Goal: Information Seeking & Learning: Understand process/instructions

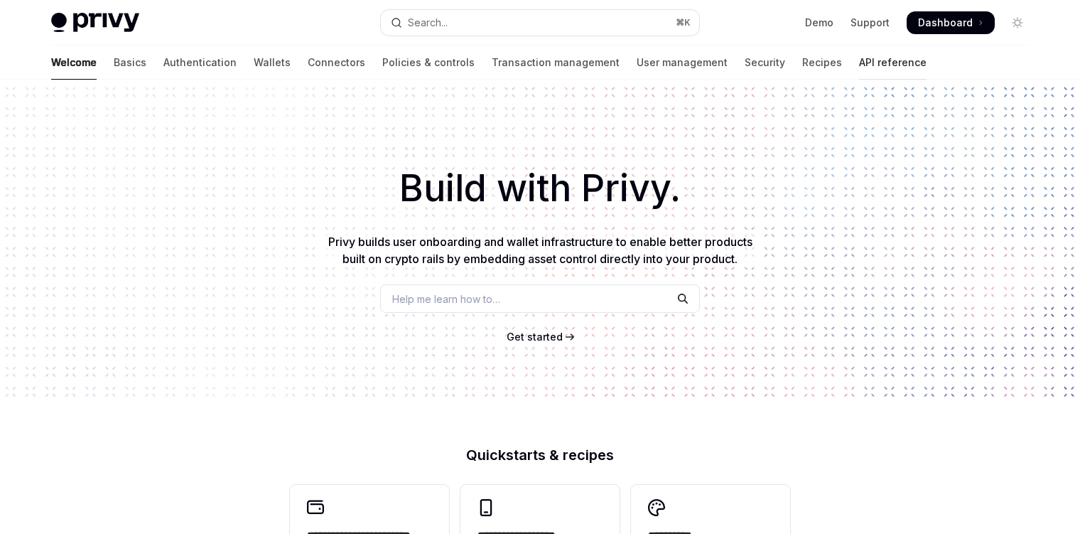
click at [859, 61] on link "API reference" at bounding box center [893, 62] width 68 height 34
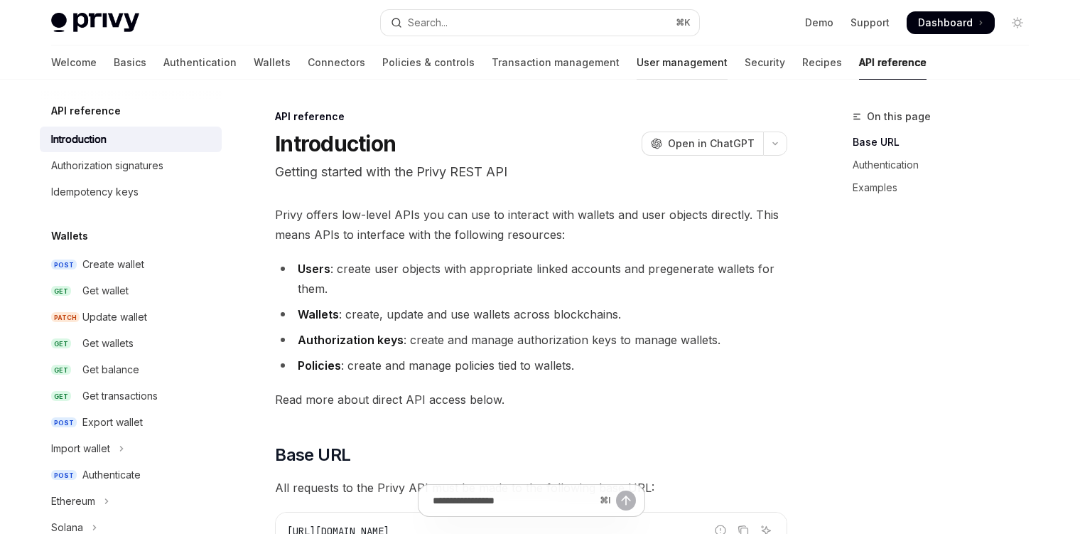
click at [637, 58] on link "User management" at bounding box center [682, 62] width 91 height 34
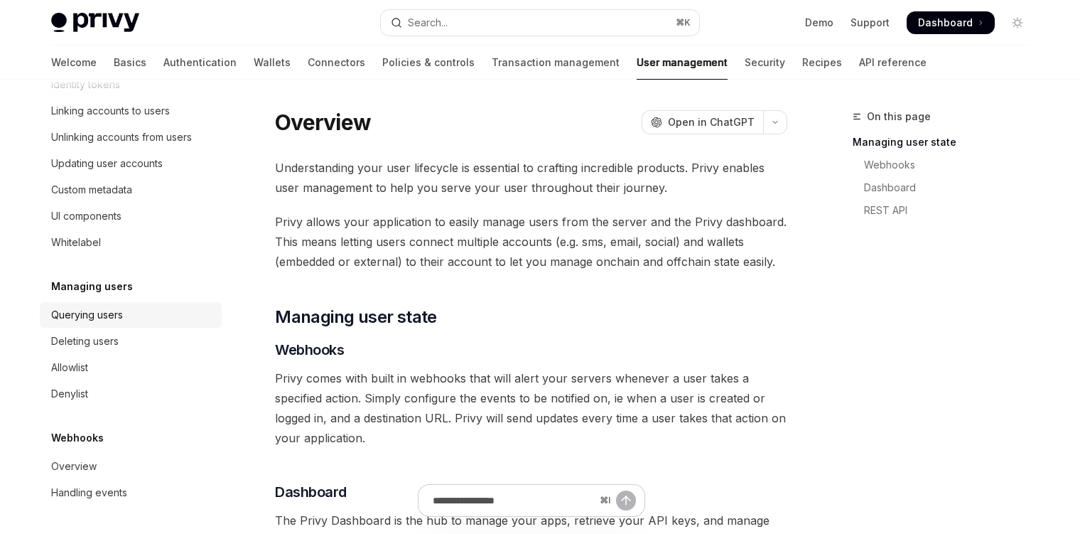
scroll to position [281, 0]
click at [105, 318] on div "Querying users" at bounding box center [87, 314] width 72 height 17
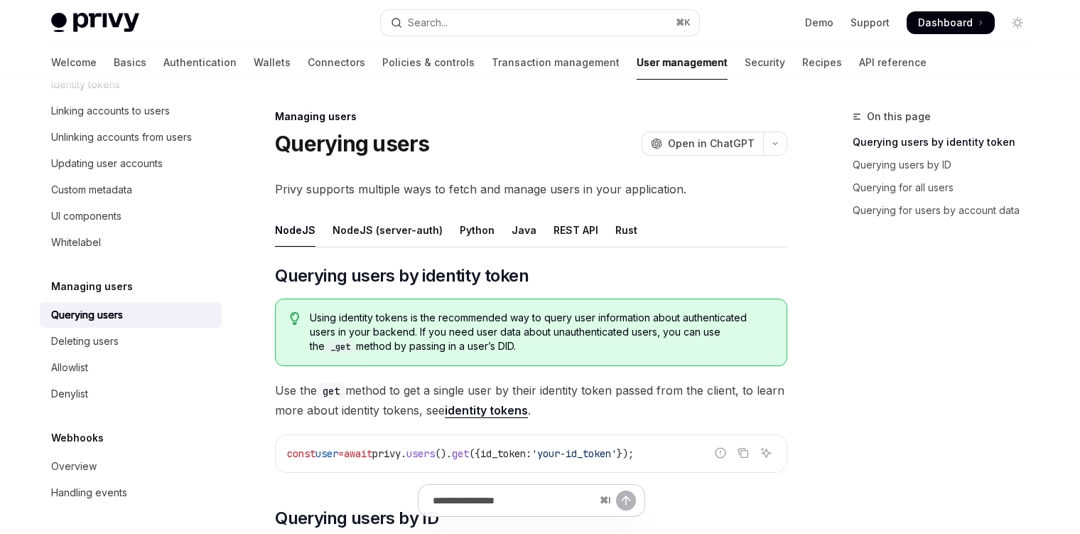
click at [576, 312] on span "Using identity tokens is the recommended way to query user information about au…" at bounding box center [541, 332] width 463 height 43
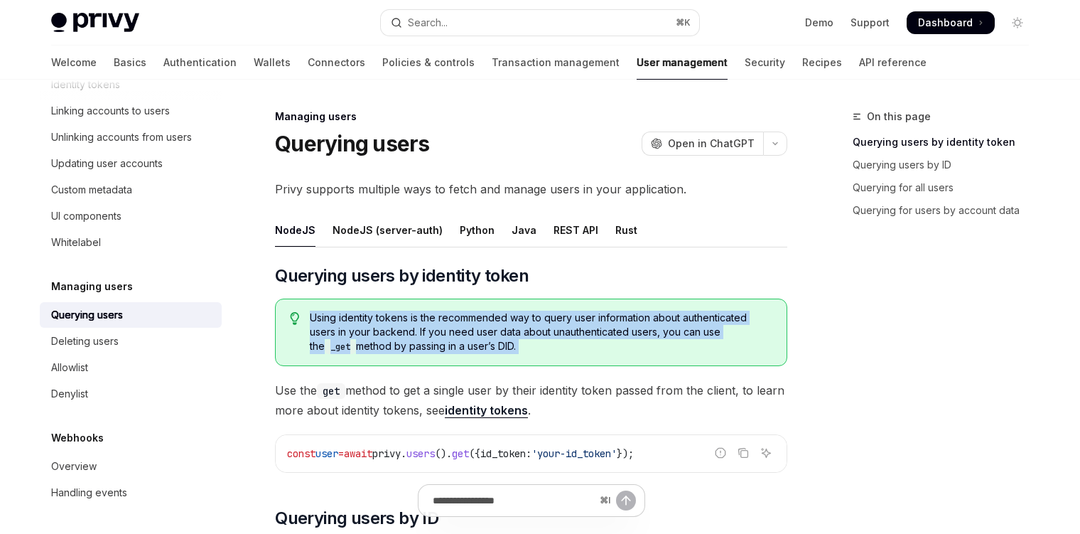
click at [576, 312] on span "Using identity tokens is the recommended way to query user information about au…" at bounding box center [541, 332] width 463 height 43
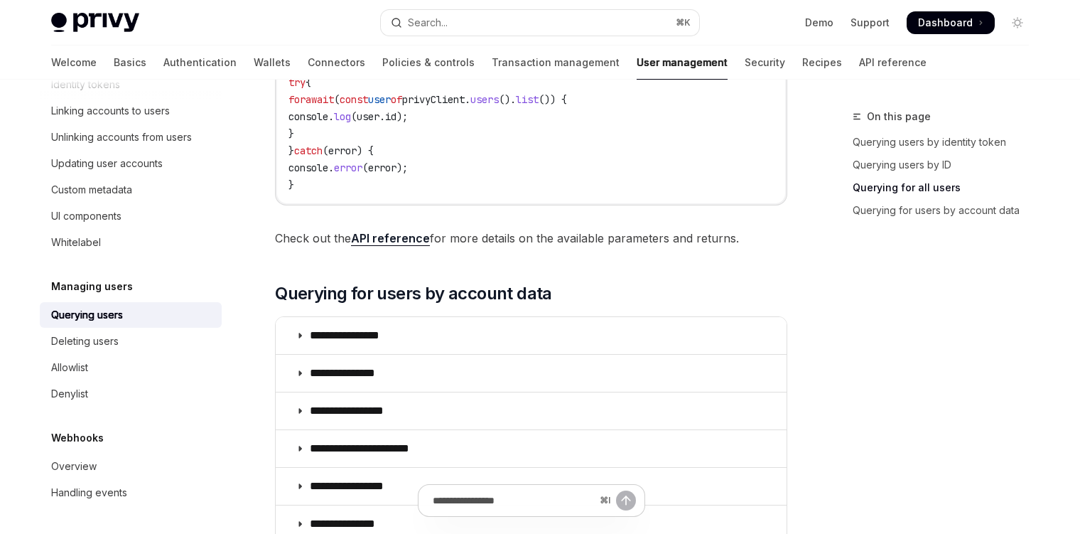
scroll to position [797, 0]
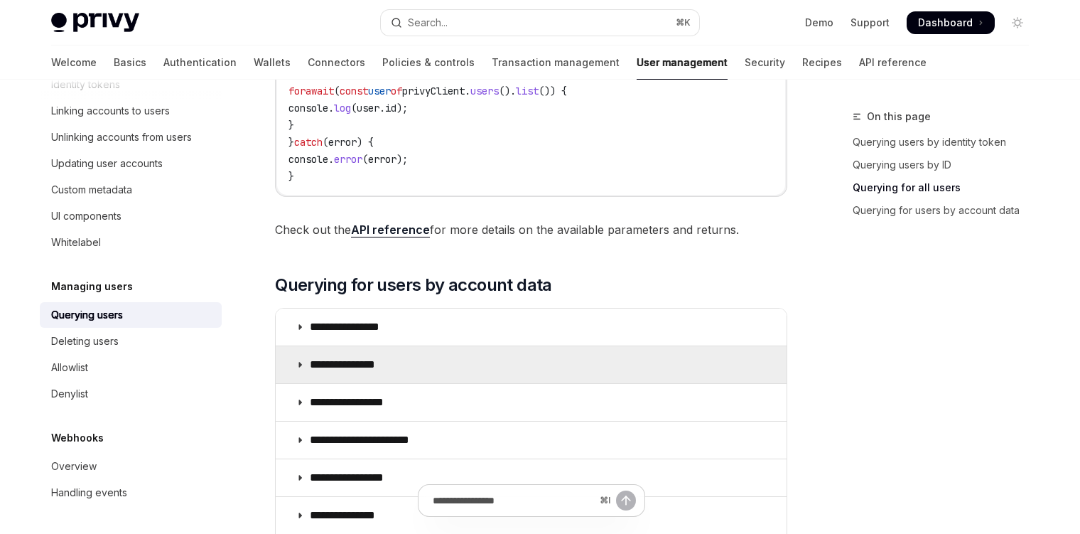
click at [294, 365] on summary "**********" at bounding box center [531, 364] width 511 height 37
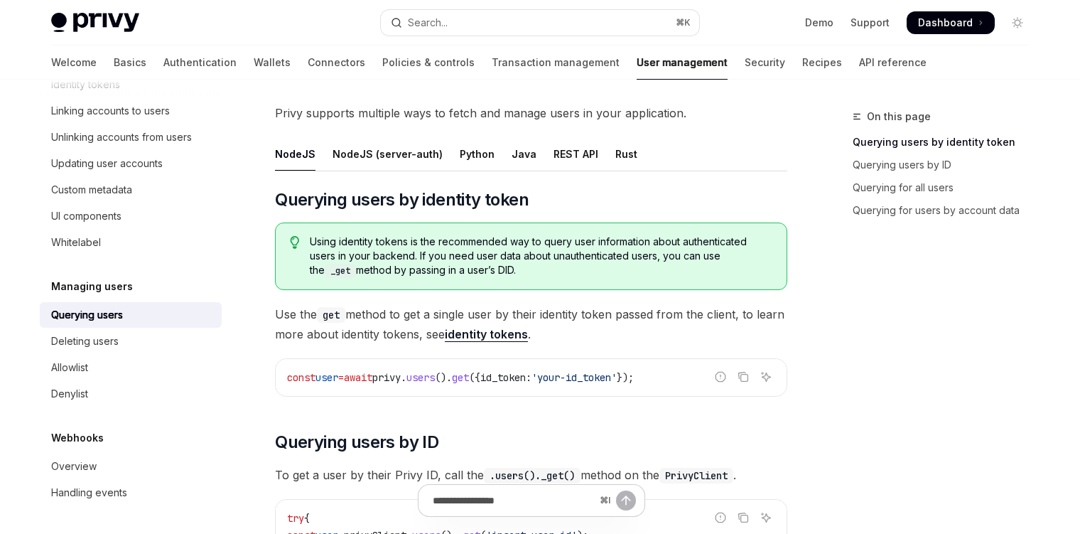
scroll to position [28, 0]
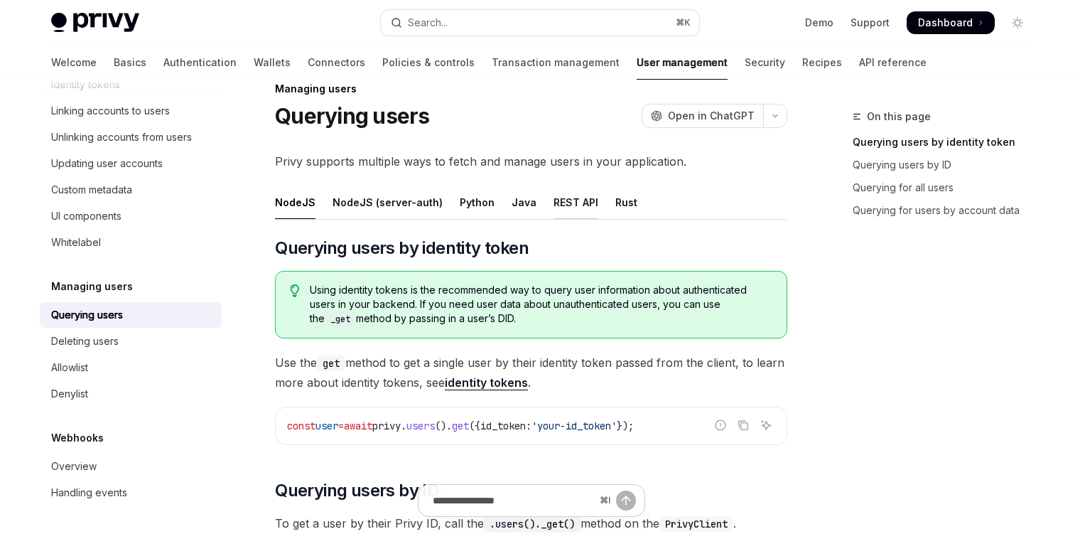
click at [572, 202] on div "REST API" at bounding box center [576, 201] width 45 height 33
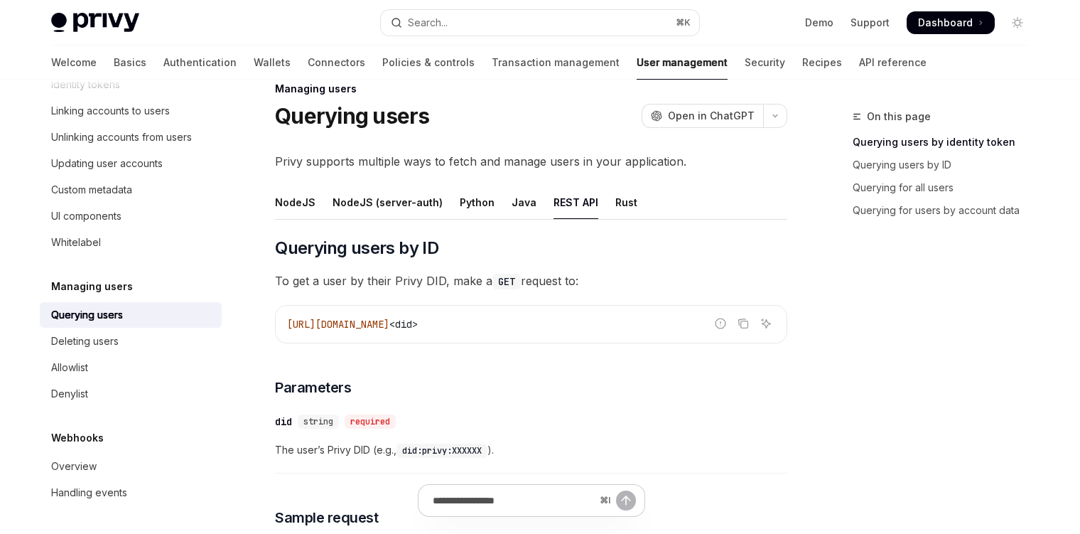
type textarea "*"
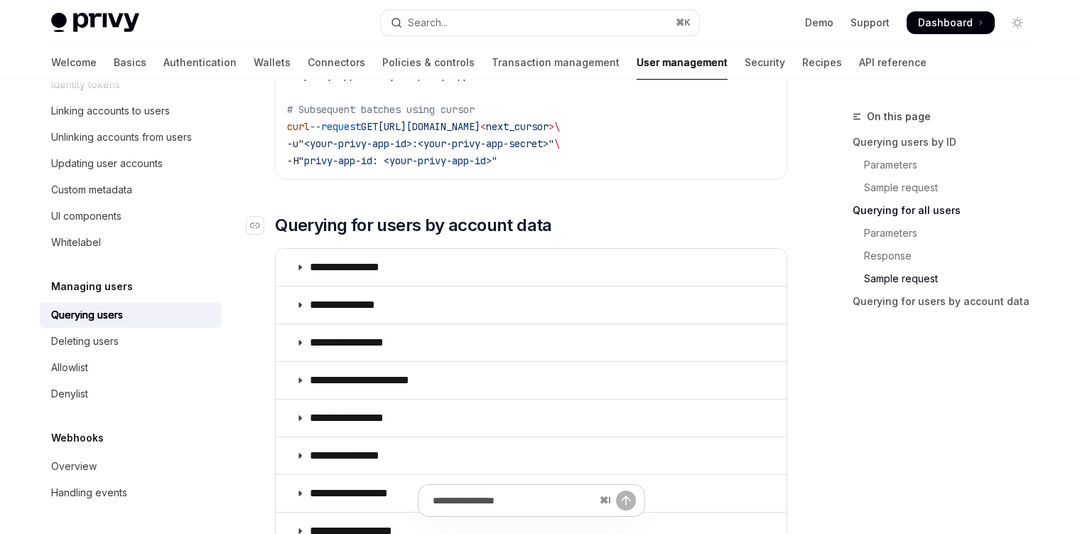
scroll to position [1196, 0]
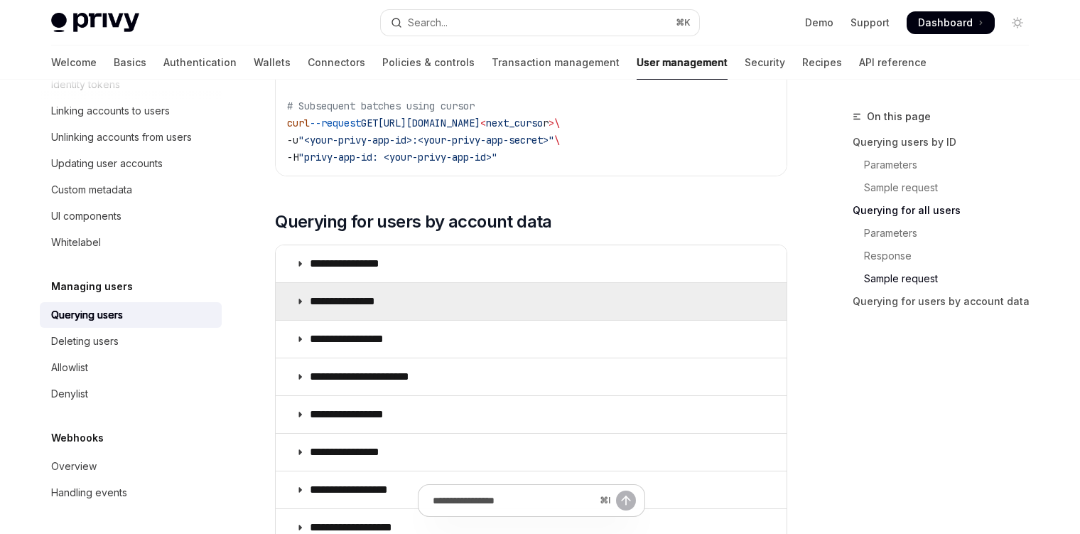
click at [361, 306] on p "**********" at bounding box center [358, 301] width 96 height 14
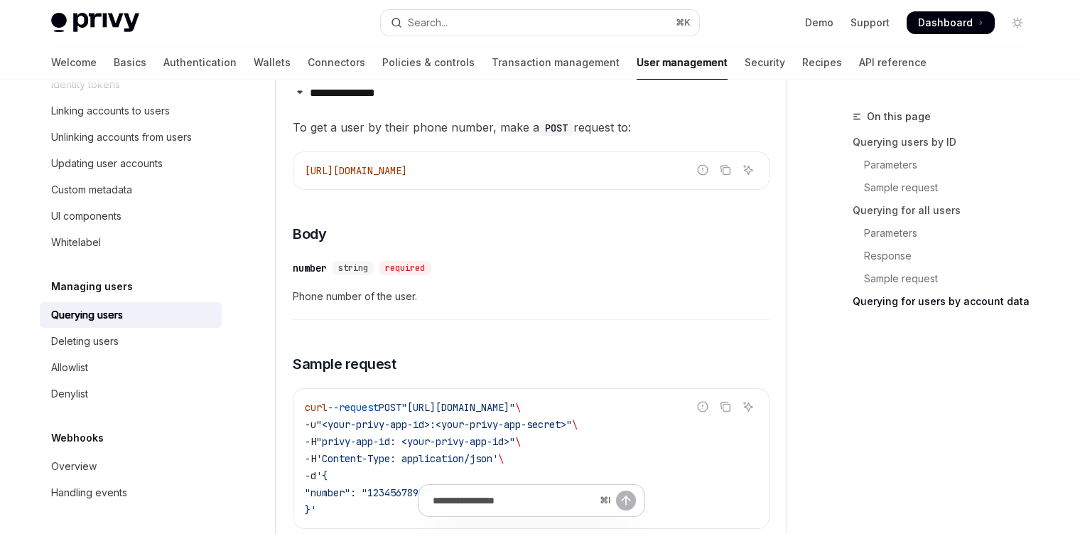
scroll to position [1404, 0]
click at [728, 409] on icon "Copy the contents from the code block" at bounding box center [725, 407] width 11 height 11
